Goal: Check status: Check status

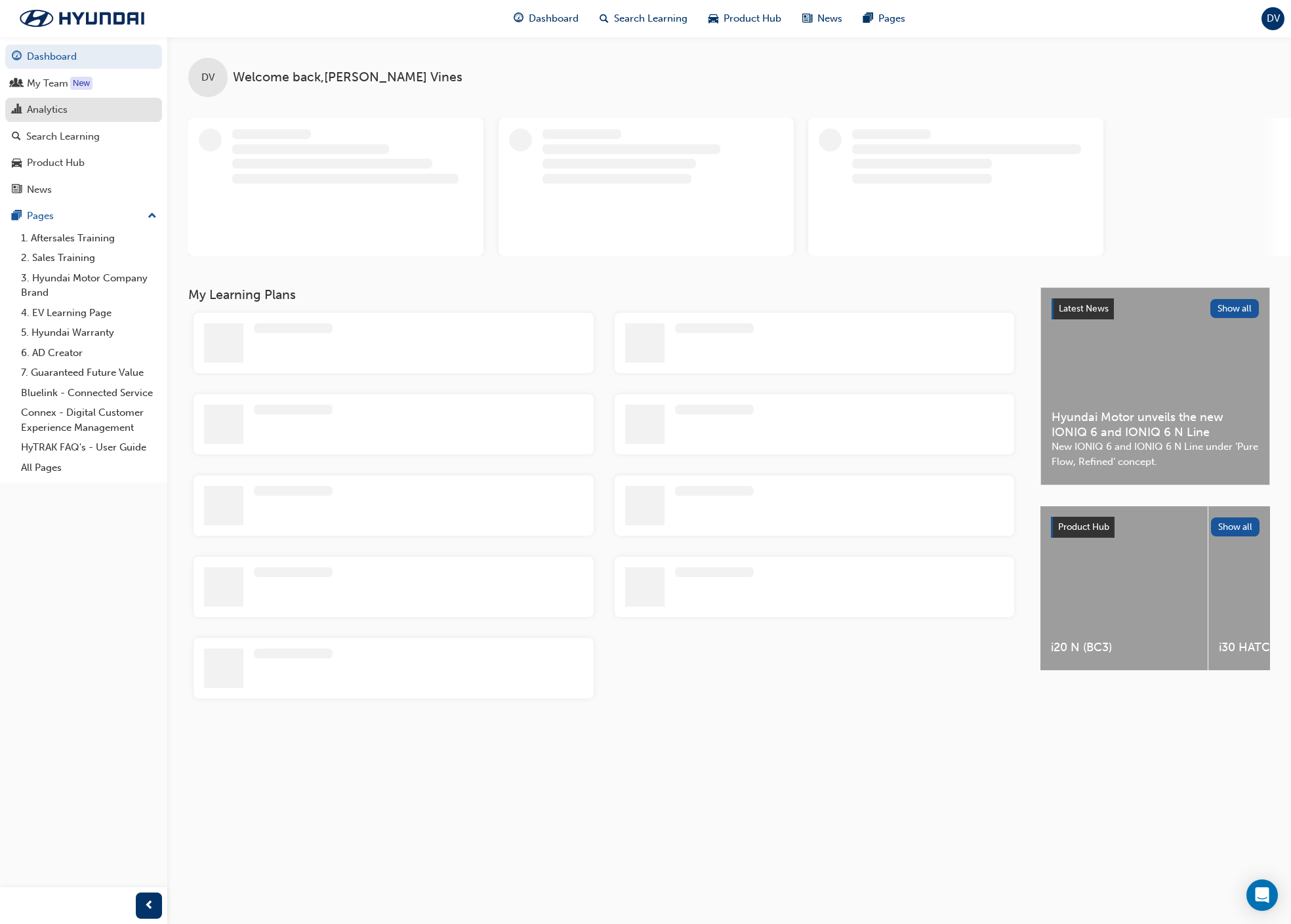
click at [81, 112] on div "Analytics" at bounding box center [83, 109] width 143 height 16
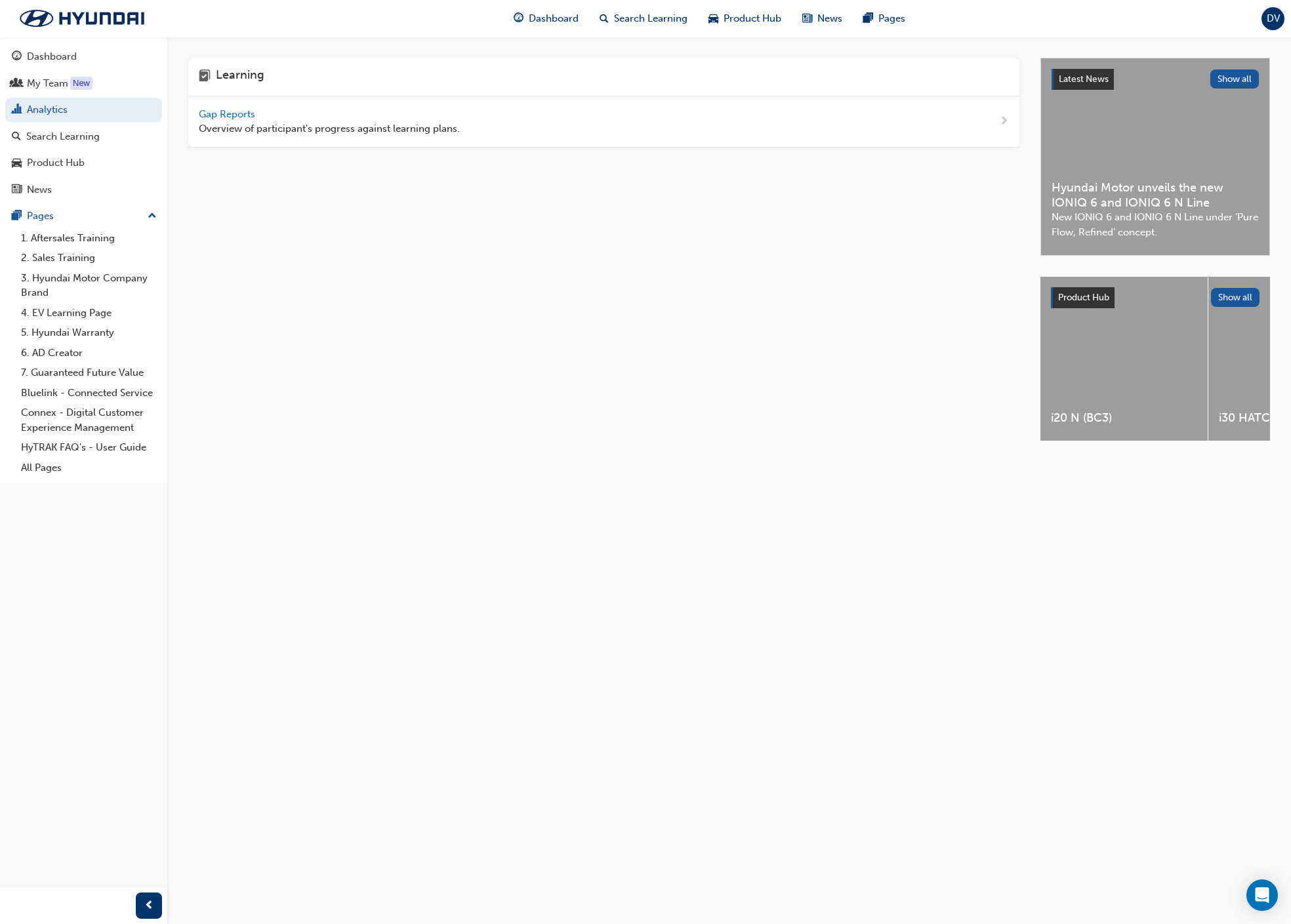
click at [229, 115] on span "Gap Reports" at bounding box center [228, 113] width 59 height 12
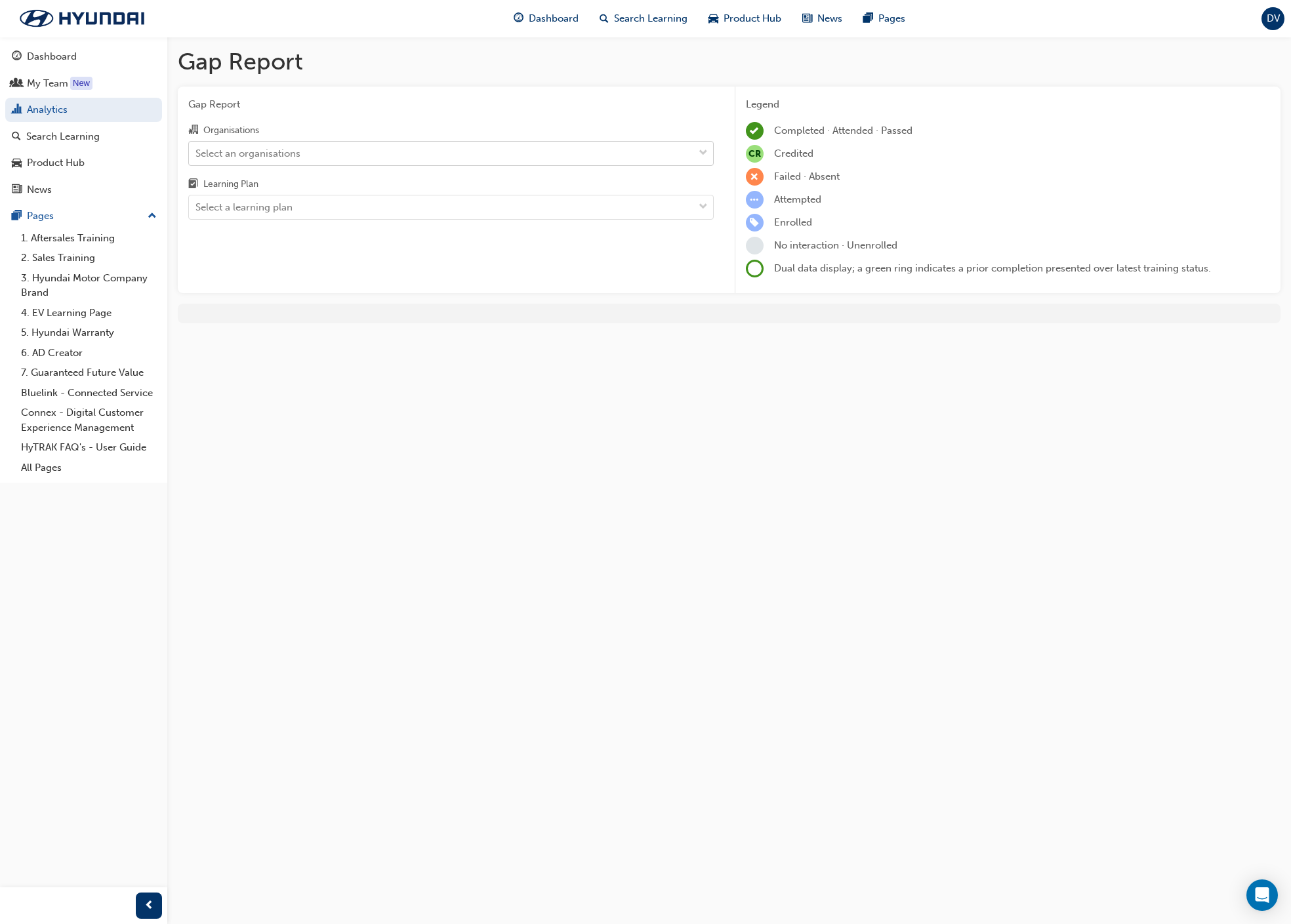
click at [366, 147] on div "Select an organisations" at bounding box center [441, 153] width 504 height 22
click at [197, 147] on input "Organisations Select an organisations" at bounding box center [195, 153] width 1 height 11
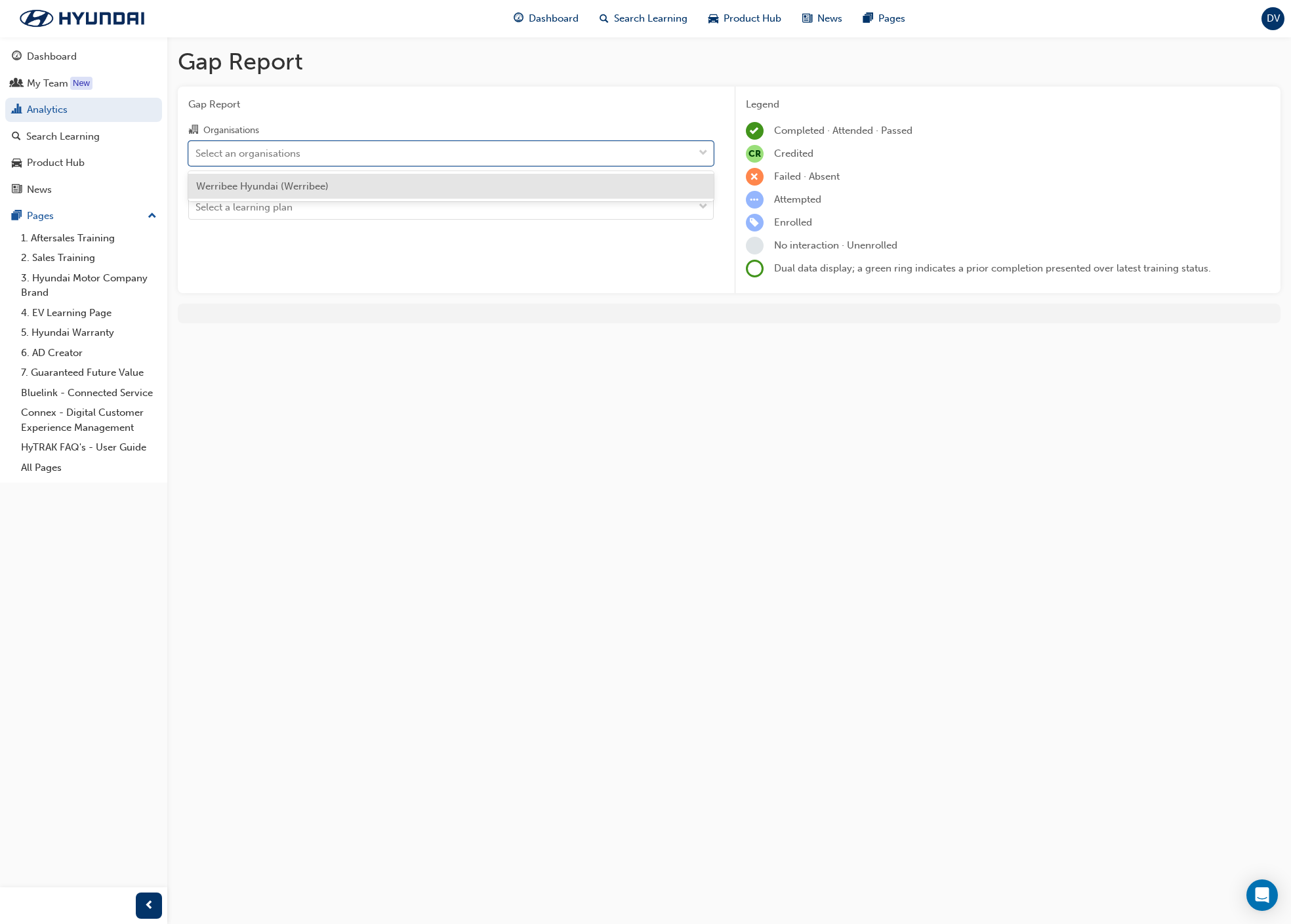
click at [335, 191] on div "Werribee Hyundai (Werribee)" at bounding box center [451, 186] width 525 height 25
click at [334, 206] on div "Select a learning plan" at bounding box center [441, 207] width 504 height 22
click at [197, 206] on input "Learning Plan Select a learning plan" at bounding box center [195, 207] width 1 height 11
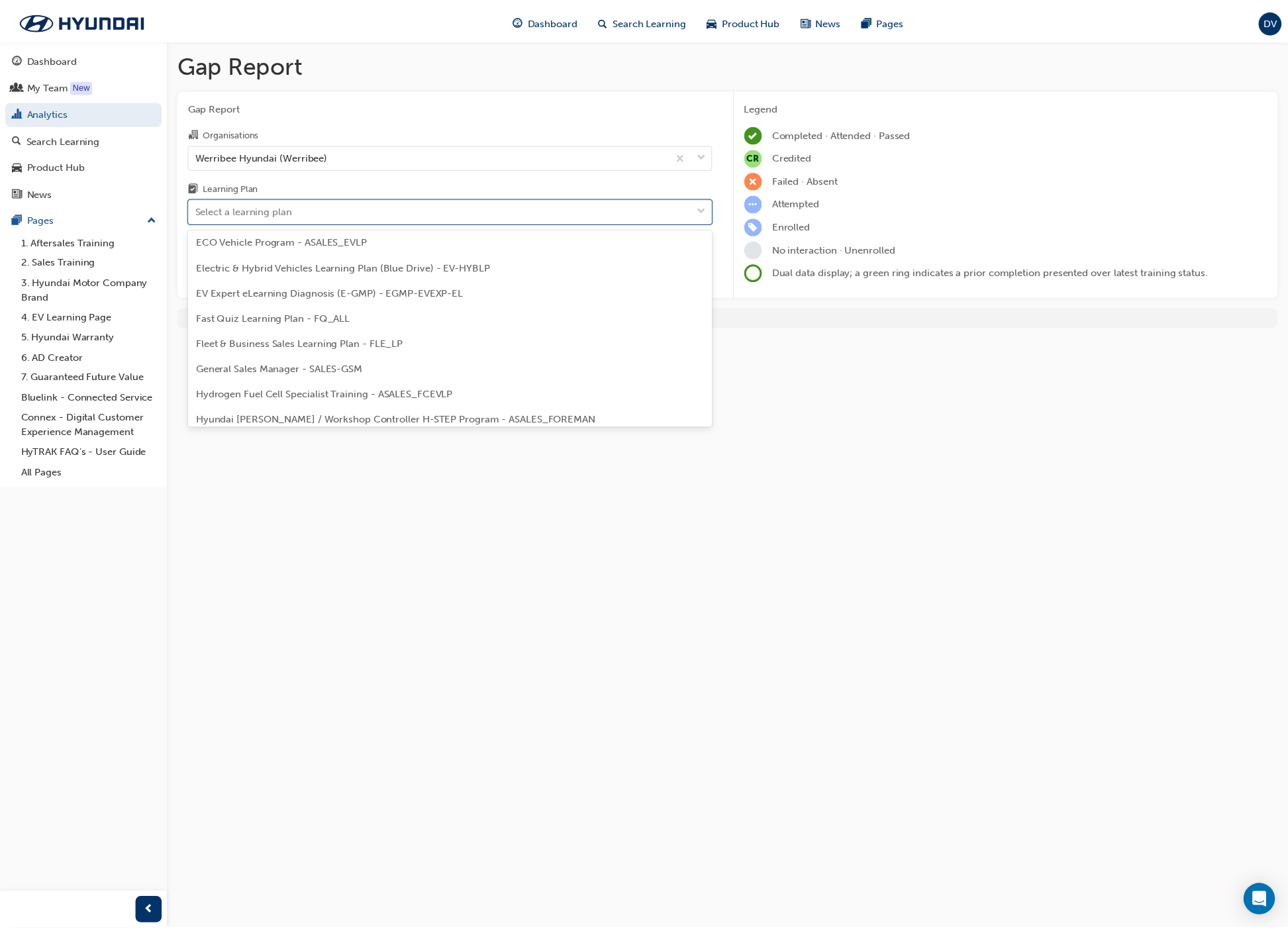
scroll to position [151, 0]
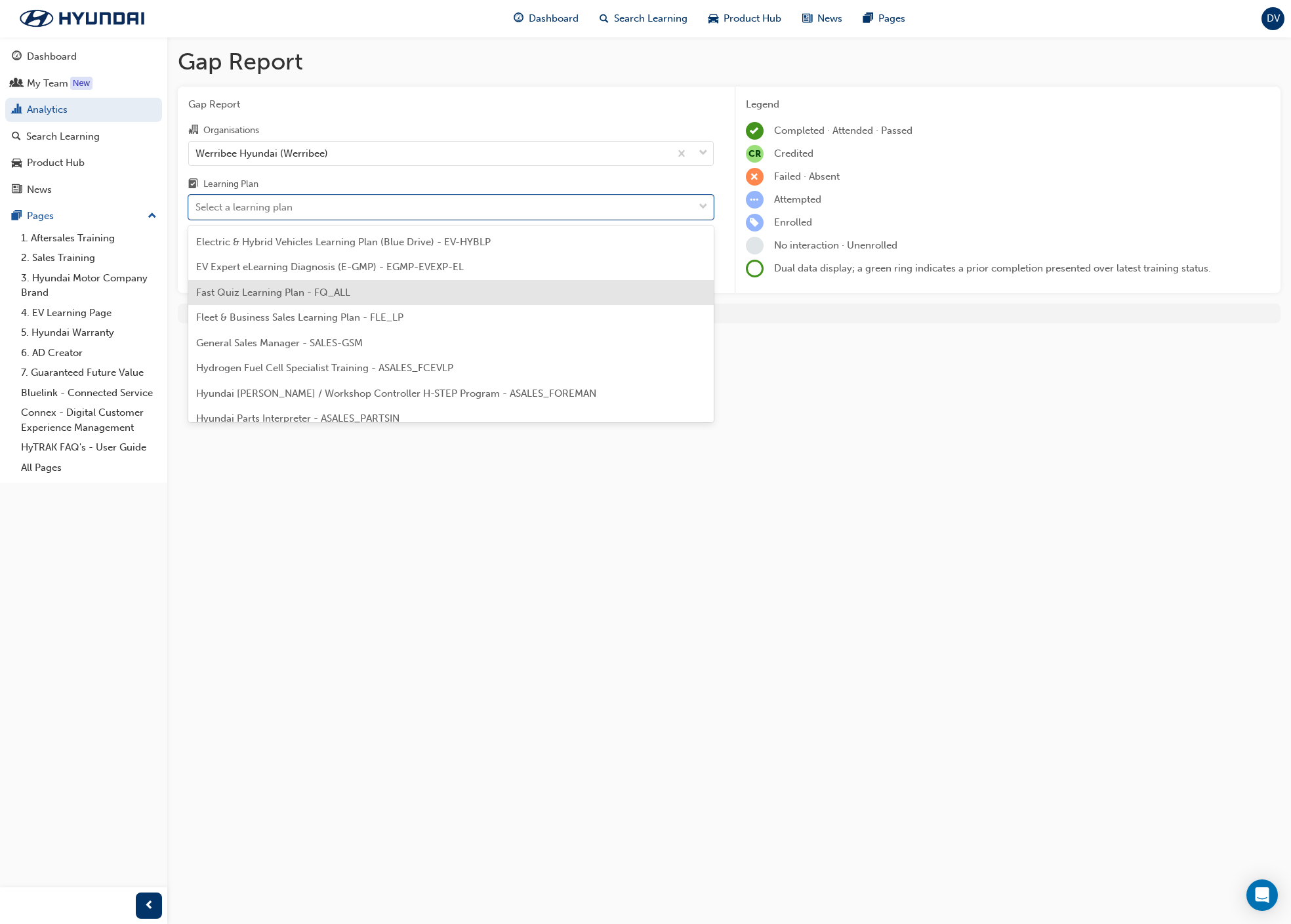
click at [353, 299] on div "Fast Quiz Learning Plan - FQ_ALL" at bounding box center [451, 292] width 525 height 25
